Goal: Task Accomplishment & Management: Manage account settings

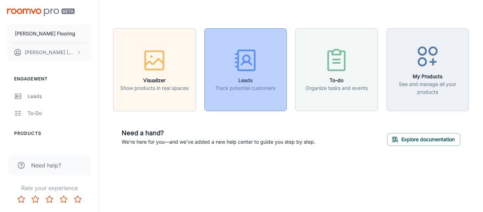
click at [267, 77] on h6 "Leads" at bounding box center [245, 80] width 60 height 8
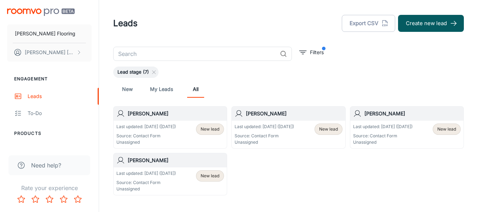
click at [216, 159] on h6 "[PERSON_NAME]" at bounding box center [176, 160] width 96 height 8
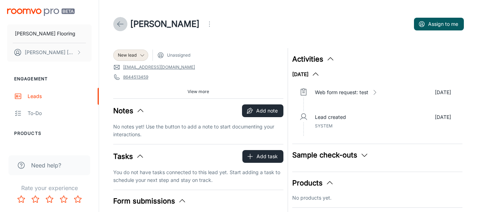
click at [115, 24] on link at bounding box center [120, 24] width 14 height 14
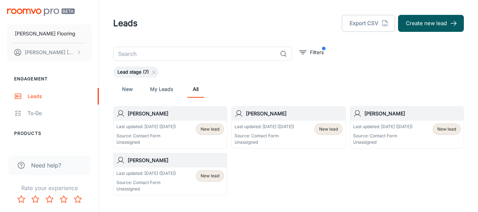
click at [270, 125] on p "Last updated: [DATE] ([DATE])" at bounding box center [264, 126] width 59 height 6
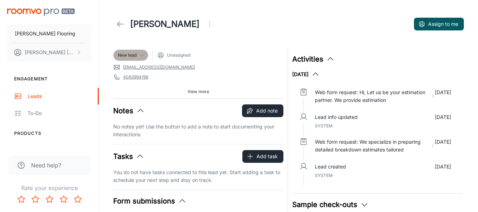
click at [138, 53] on div "New lead" at bounding box center [131, 55] width 26 height 6
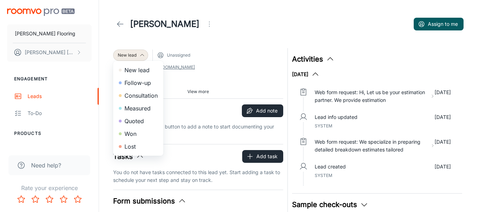
click at [135, 53] on div at bounding box center [241, 106] width 483 height 212
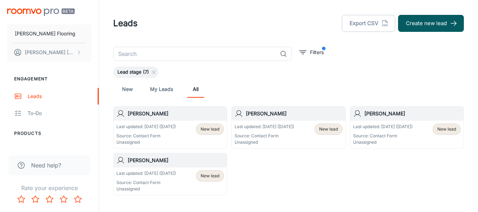
click at [332, 119] on div "[PERSON_NAME]" at bounding box center [288, 113] width 113 height 14
click at [449, 128] on span "New lead" at bounding box center [446, 129] width 19 height 6
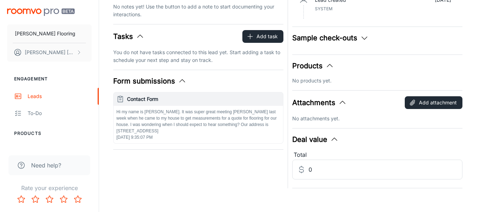
scroll to position [121, 0]
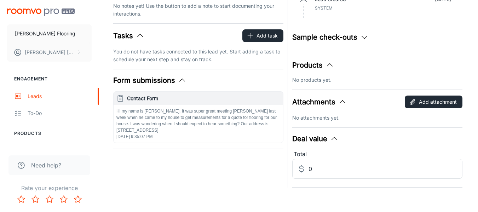
click at [325, 61] on icon "button" at bounding box center [329, 65] width 8 height 8
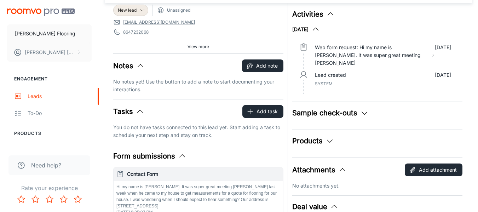
scroll to position [45, 0]
click at [362, 111] on icon "button" at bounding box center [364, 113] width 8 height 8
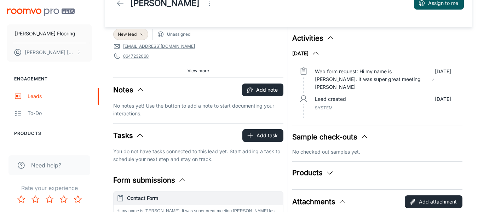
scroll to position [0, 0]
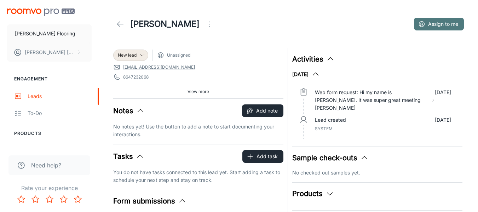
click at [451, 27] on button "Assign to me" at bounding box center [439, 24] width 50 height 13
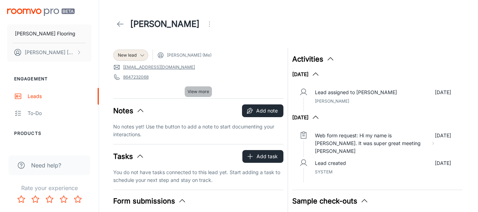
click at [193, 91] on span "View more" at bounding box center [198, 91] width 22 height 6
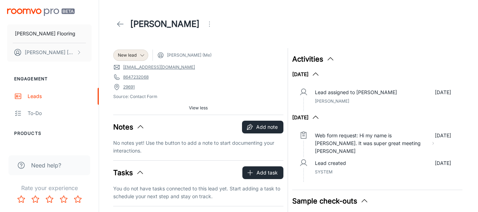
click at [138, 127] on polyline "button" at bounding box center [140, 127] width 5 height 3
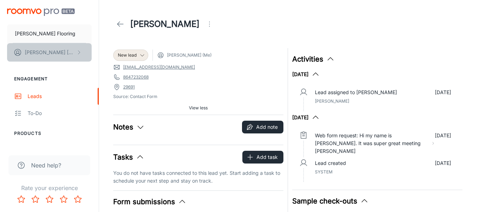
click at [38, 51] on p "[PERSON_NAME]" at bounding box center [50, 52] width 50 height 8
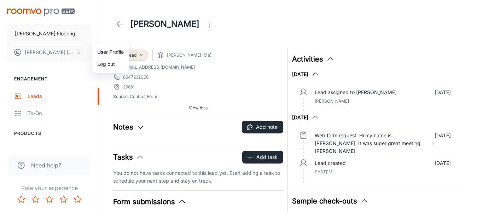
click at [77, 86] on div at bounding box center [241, 106] width 483 height 212
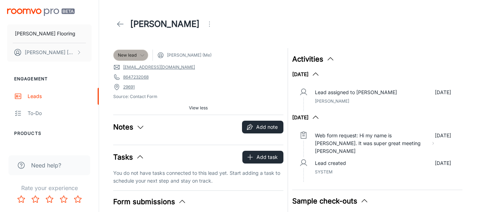
click at [139, 56] on div "New lead" at bounding box center [131, 55] width 26 height 6
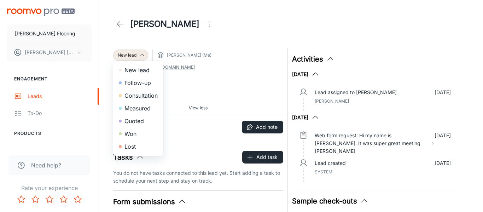
click at [143, 121] on li "Quoted" at bounding box center [138, 121] width 50 height 13
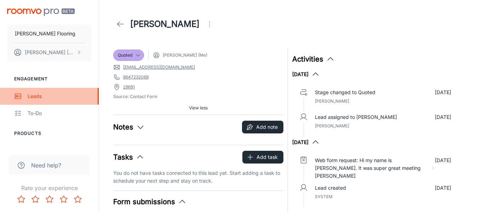
click at [33, 99] on div "Leads" at bounding box center [60, 96] width 64 height 8
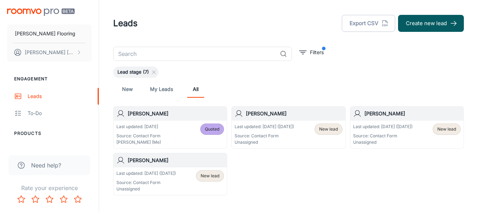
click at [375, 121] on div "Last updated: [DATE] ([DATE]) Source: Contact Form Unassigned New lead" at bounding box center [406, 135] width 113 height 28
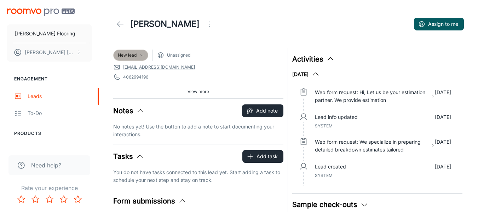
click at [139, 54] on icon at bounding box center [142, 55] width 6 height 6
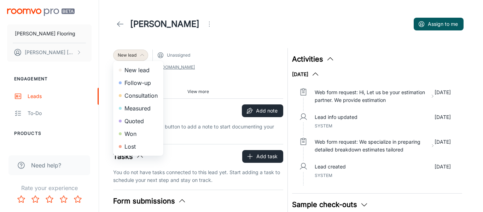
click at [142, 56] on div at bounding box center [241, 106] width 483 height 212
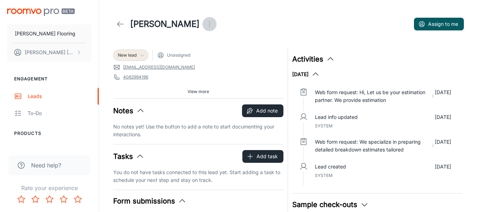
click at [205, 27] on icon "Open menu" at bounding box center [209, 24] width 8 height 8
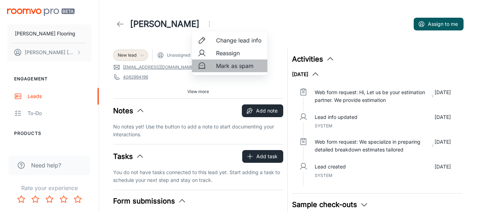
click at [224, 65] on span "Mark as spam" at bounding box center [239, 66] width 46 height 8
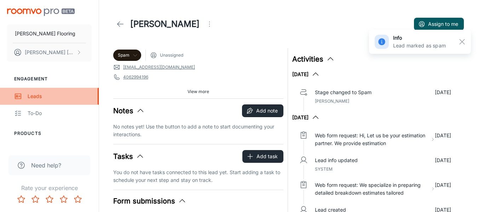
click at [43, 100] on div "Leads" at bounding box center [60, 96] width 64 height 8
